Goal: Transaction & Acquisition: Purchase product/service

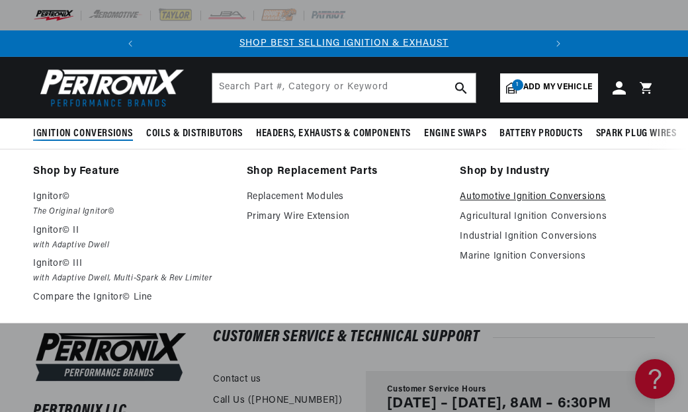
click at [500, 198] on link "Automotive Ignition Conversions" at bounding box center [557, 197] width 195 height 16
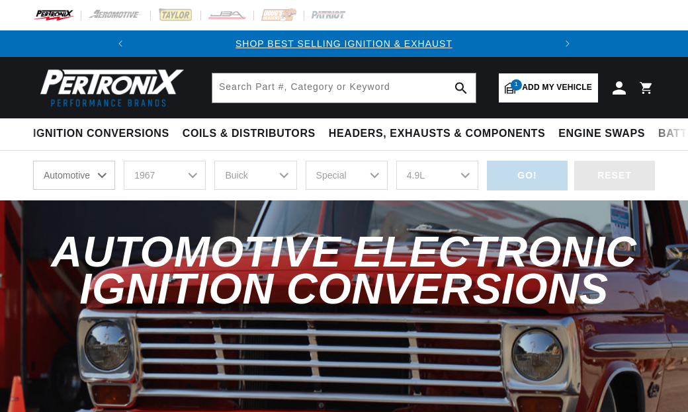
select select "1967"
select select "Buick"
select select "Special"
select select "4.9L"
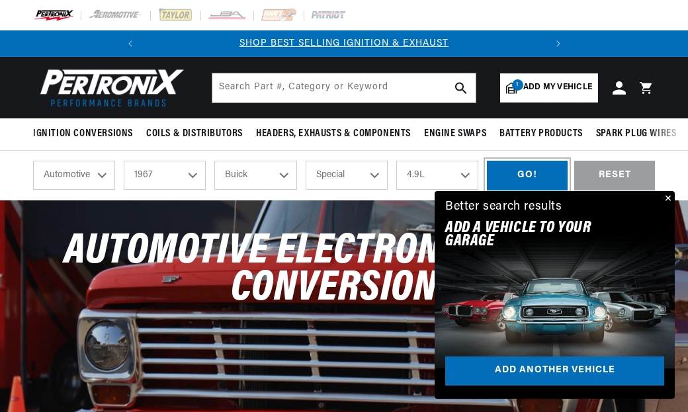
click at [530, 174] on div "GO!" at bounding box center [527, 176] width 81 height 30
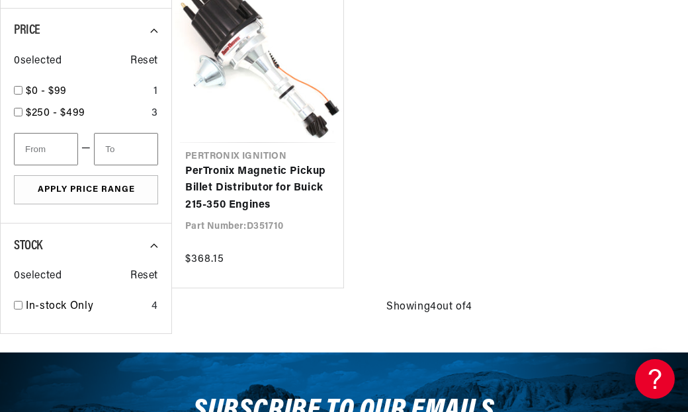
scroll to position [0, 398]
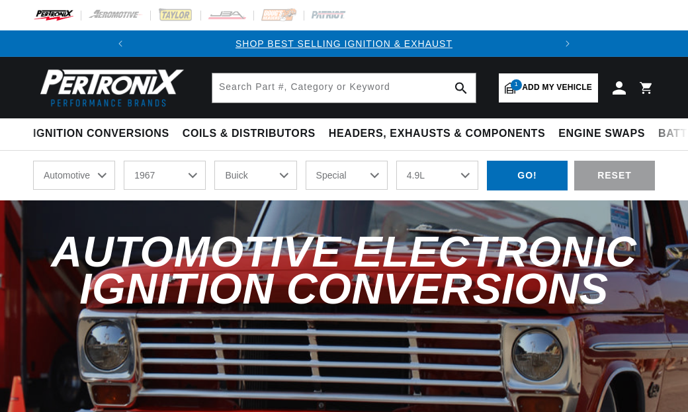
select select "1967"
select select "Buick"
select select "Special"
select select "4.9L"
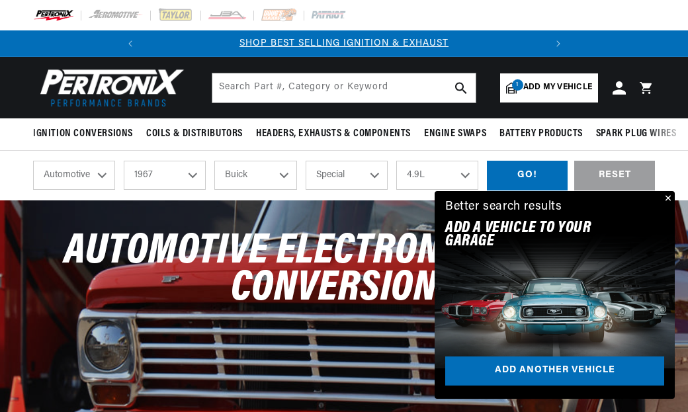
click at [56, 7] on div at bounding box center [344, 15] width 688 height 30
click at [64, 17] on img at bounding box center [53, 15] width 41 height 15
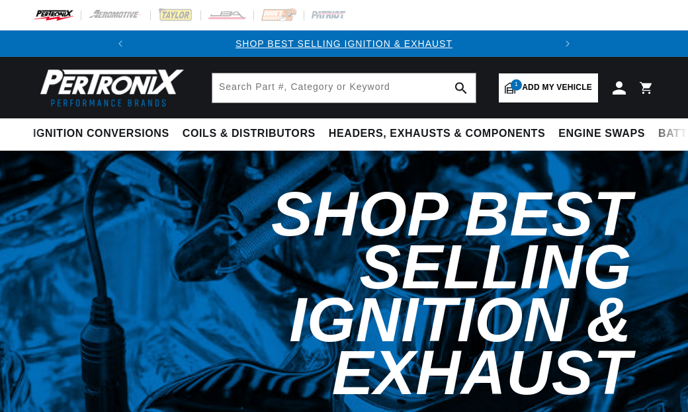
select select "1967"
select select "Buick"
select select "Special"
select select "4.9L"
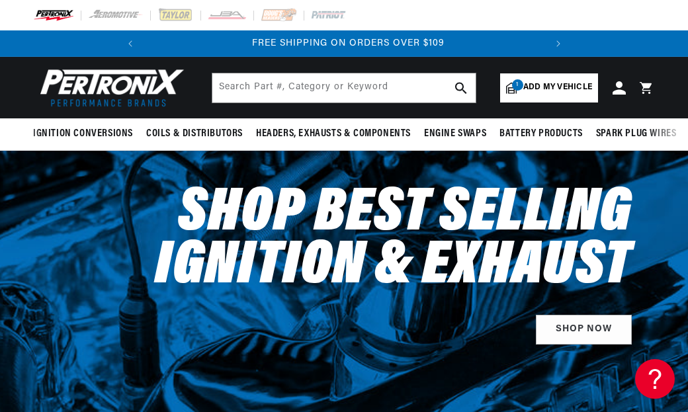
scroll to position [0, 401]
click at [584, 330] on link "SHOP NOW" at bounding box center [584, 330] width 96 height 30
